Goal: Browse casually

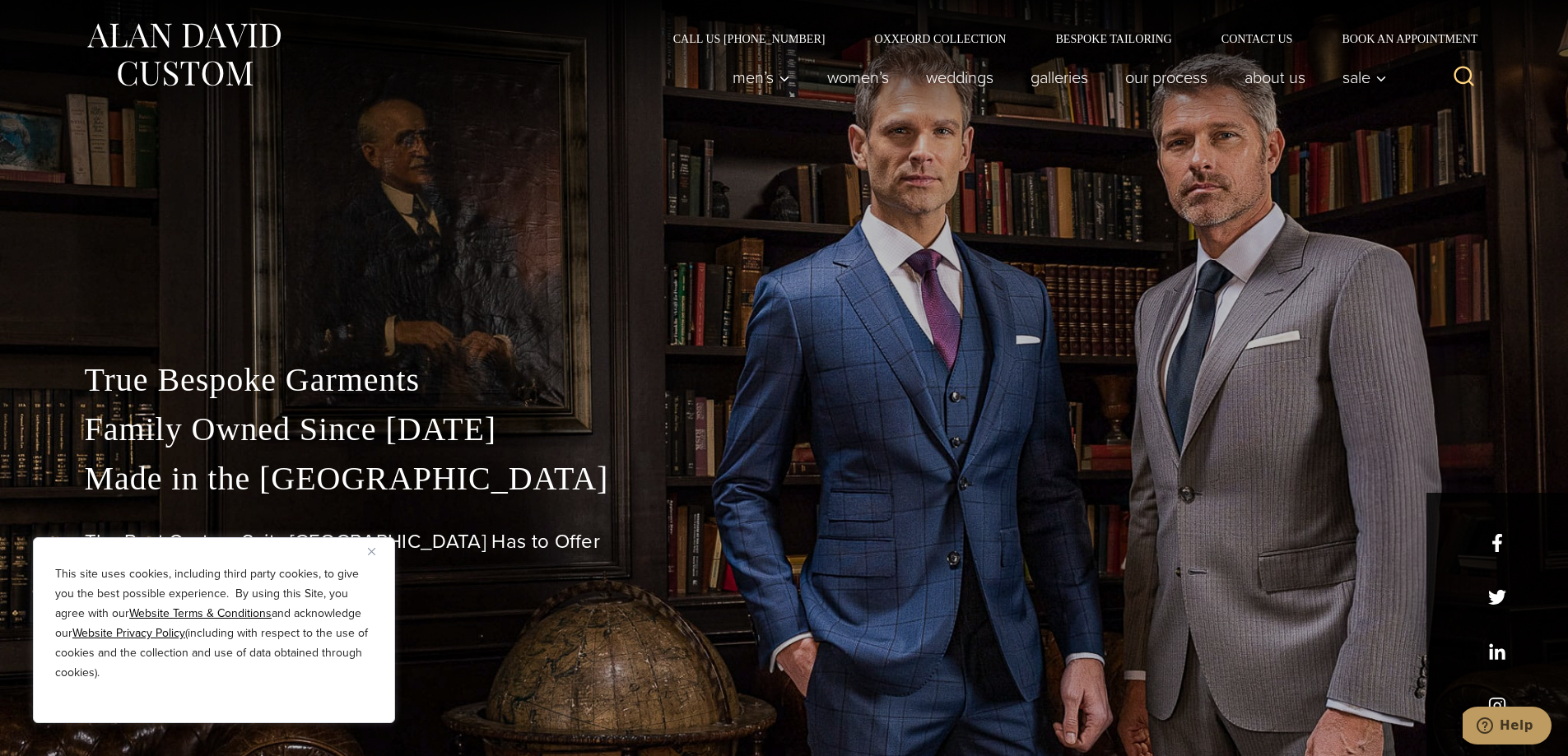
click at [366, 549] on div "This site uses cookies, including third party cookies, to give you the best pos…" at bounding box center [214, 630] width 362 height 186
click at [370, 553] on img "Close" at bounding box center [371, 551] width 7 height 7
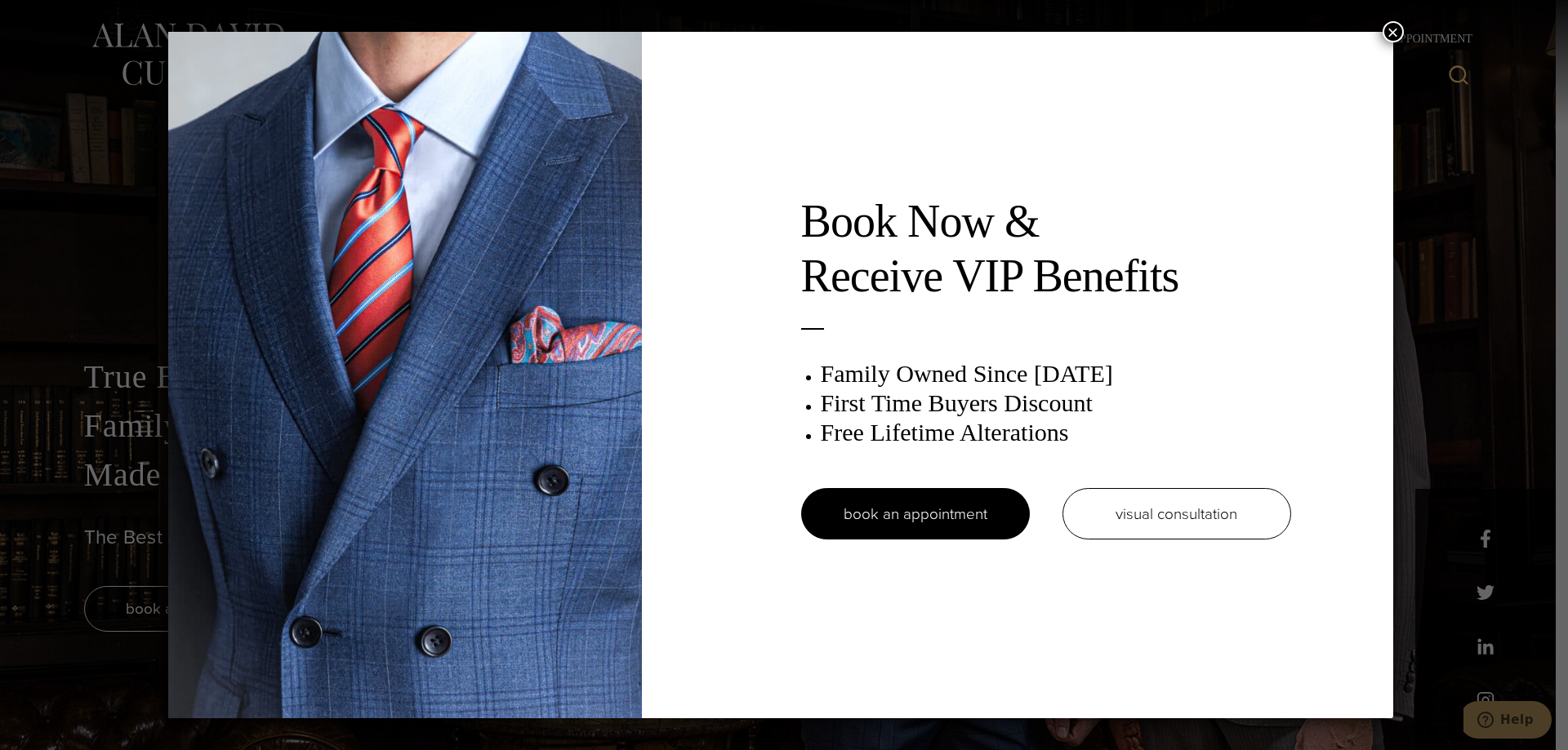
click at [1395, 32] on button "×" at bounding box center [1393, 32] width 21 height 21
